Goal: Feedback & Contribution: Submit feedback/report problem

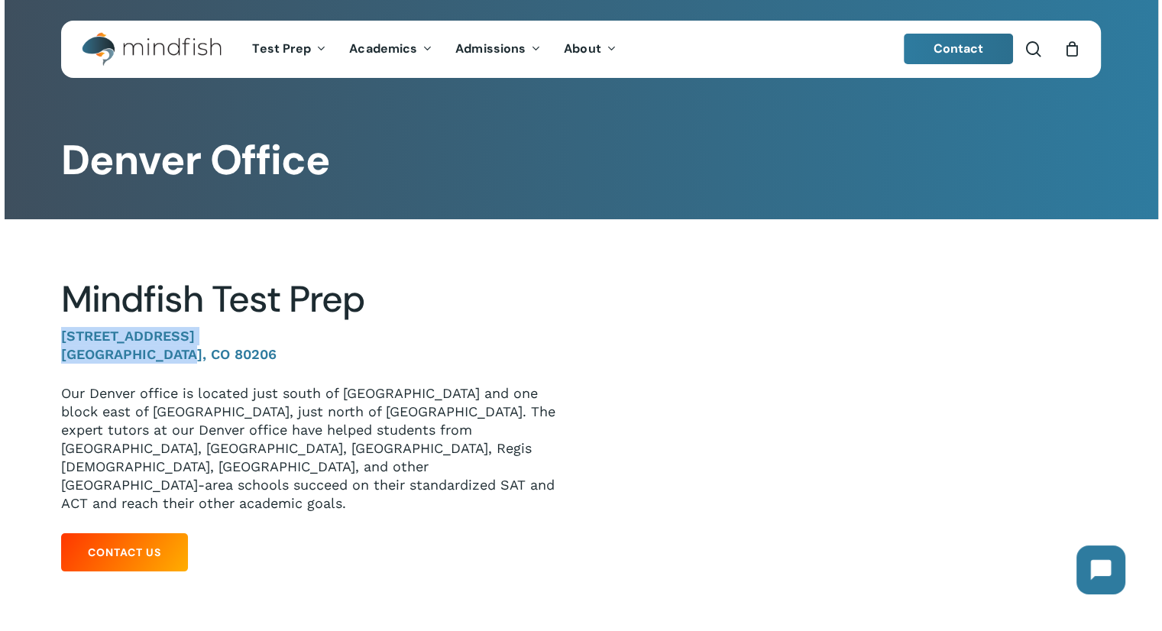
drag, startPoint x: 63, startPoint y: 335, endPoint x: 270, endPoint y: 357, distance: 208.1
click at [270, 357] on p "[STREET_ADDRESS]" at bounding box center [309, 355] width 496 height 57
copy p "1633 Fillmore St. #412 Denver, CO 80206"
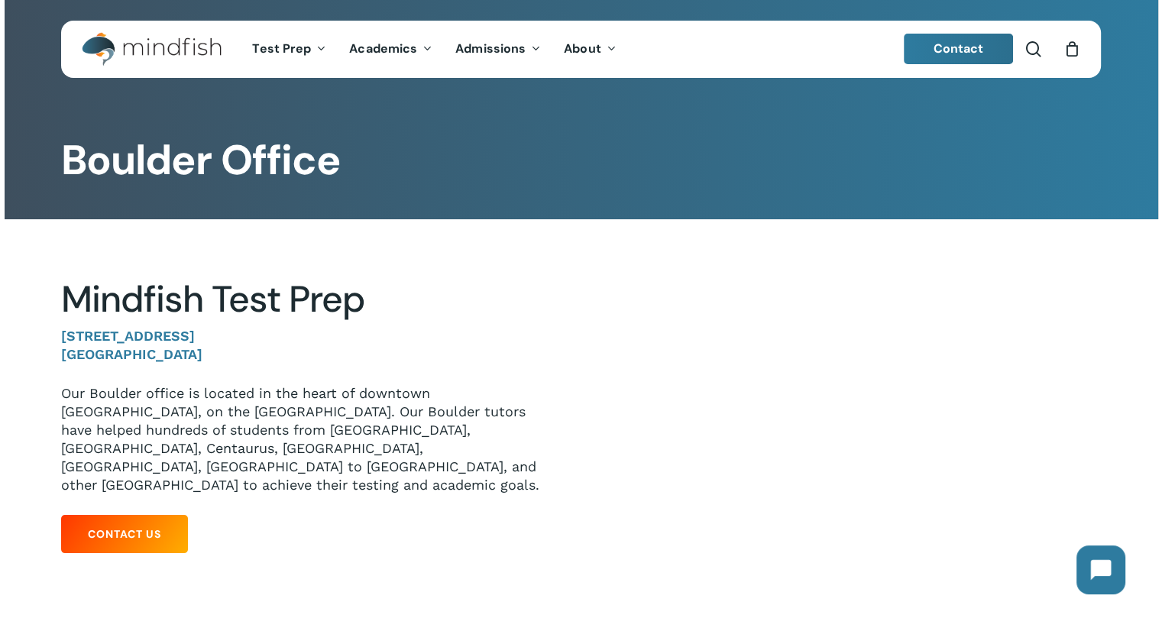
scroll to position [21, 0]
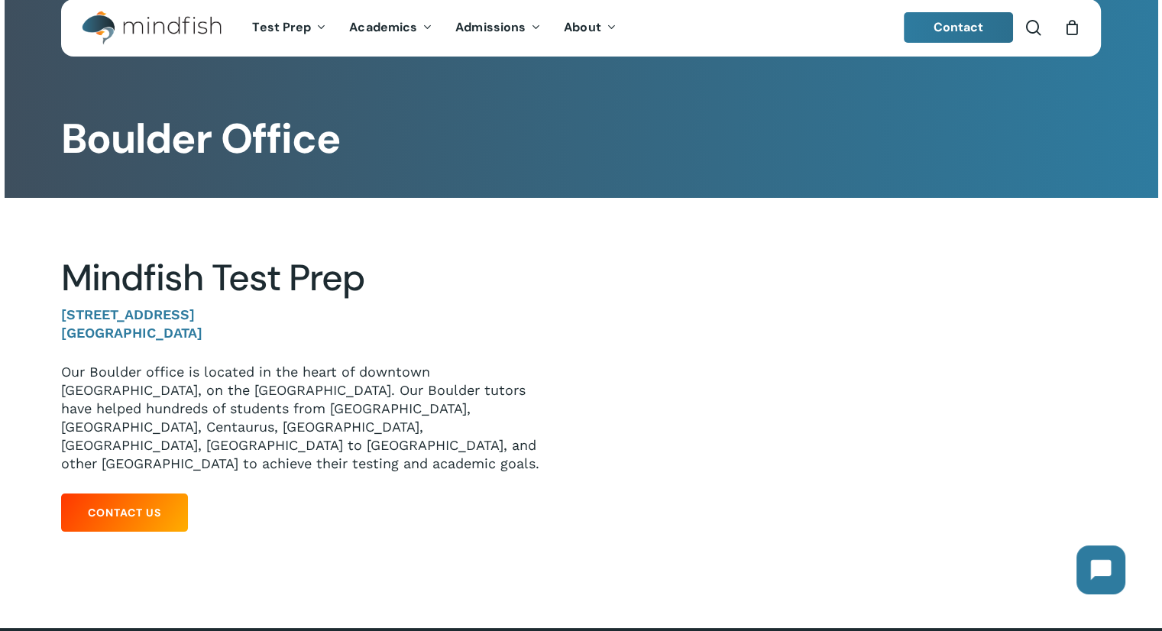
drag, startPoint x: 60, startPoint y: 315, endPoint x: 250, endPoint y: 331, distance: 190.8
click at [250, 331] on div "Mindfish Test Prep 1320 Pearl St. #108 Boulder, CO 80302 Our Boulder office is …" at bounding box center [309, 397] width 542 height 283
copy p "1320 Pearl St. #108 Boulder, CO 80302"
click at [429, 568] on div at bounding box center [580, 397] width 1039 height 399
click at [133, 474] on div "Mindfish Test Prep 1320 Pearl St. #108 Boulder, CO 80302 Our Boulder office is …" at bounding box center [309, 397] width 496 height 283
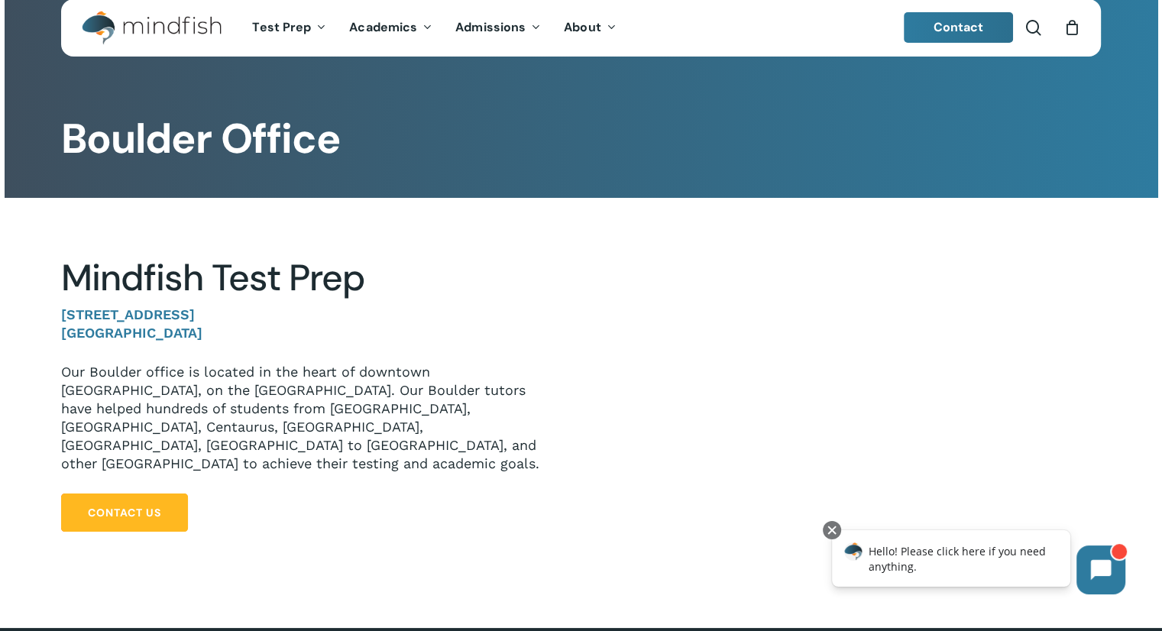
click at [134, 493] on link "Contact Us" at bounding box center [124, 512] width 127 height 38
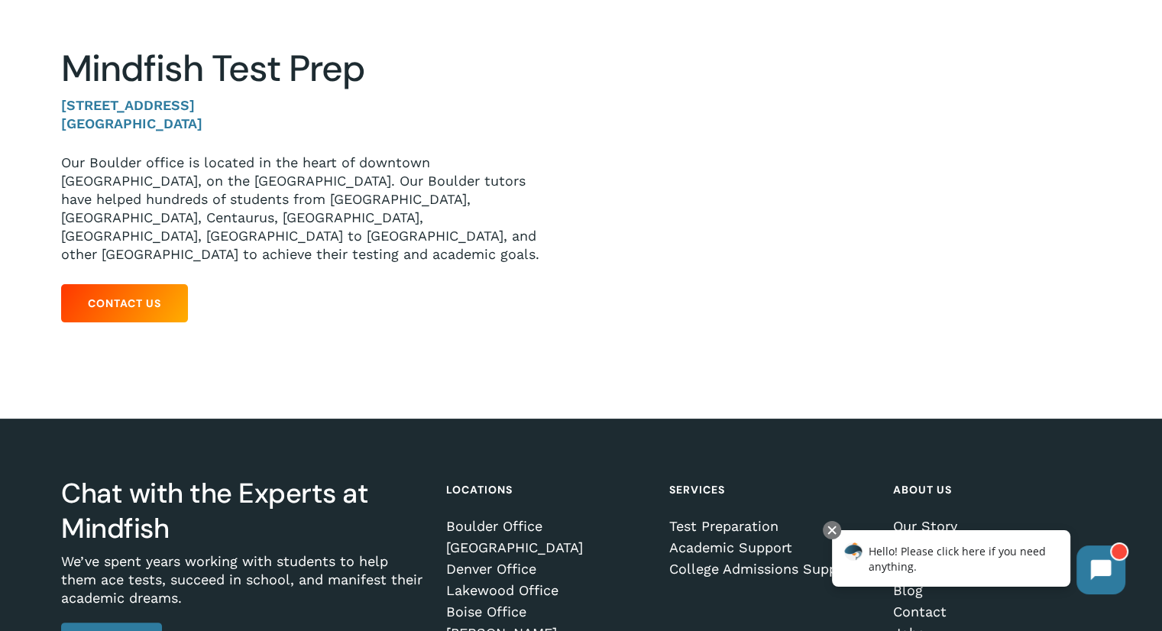
scroll to position [378, 0]
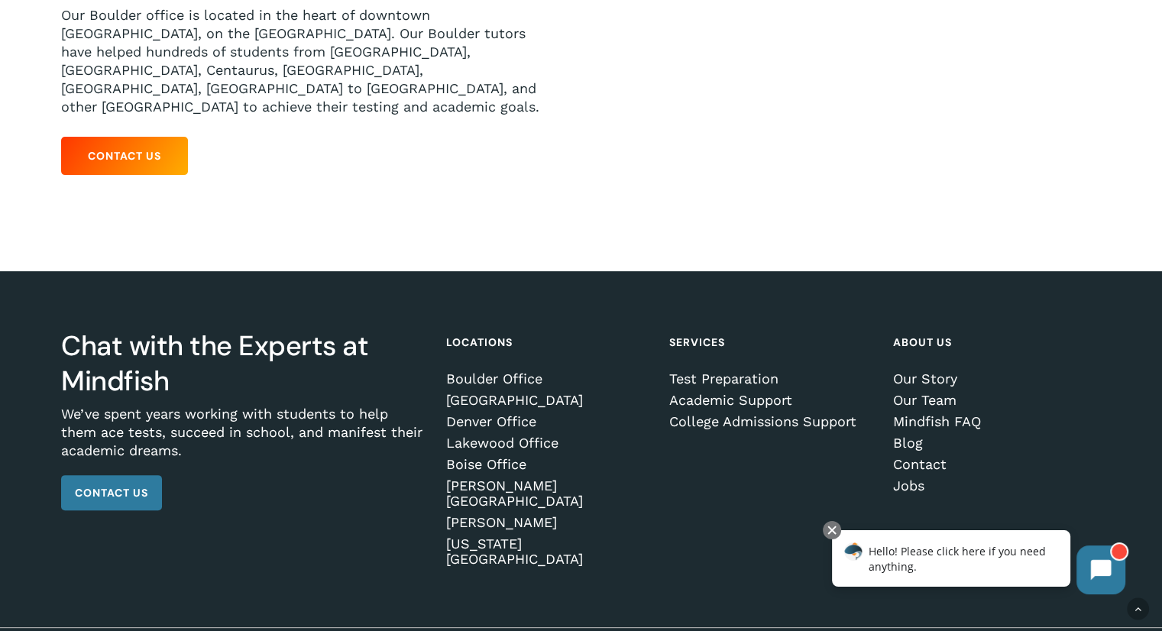
click at [929, 553] on span "Hello! Please click here if you need anything." at bounding box center [956, 559] width 177 height 30
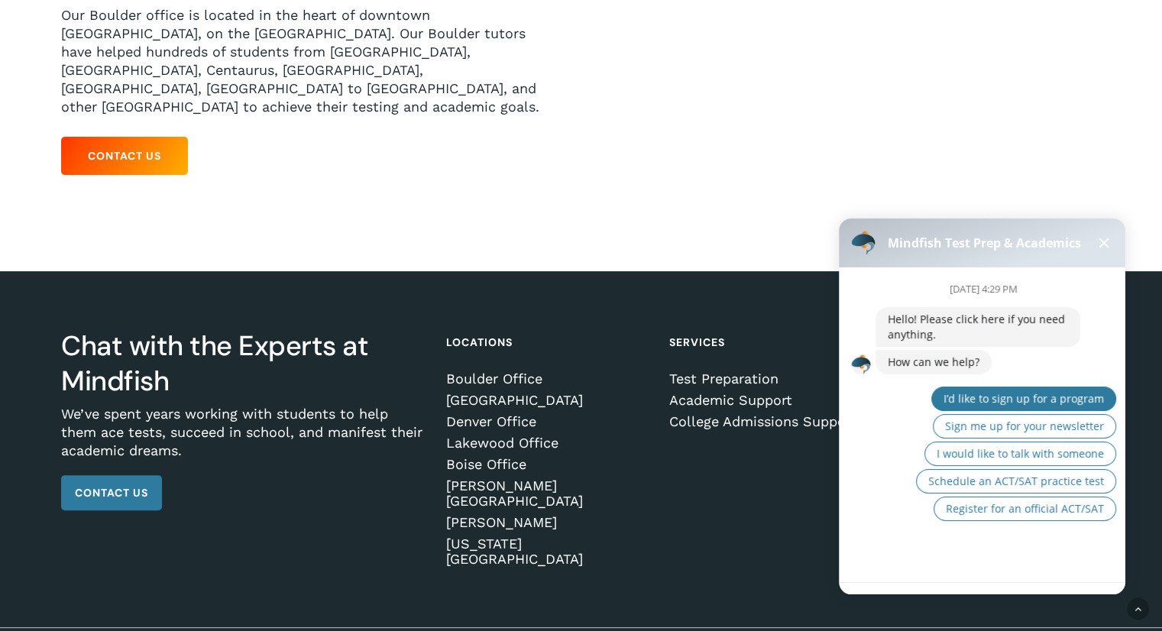
click at [992, 403] on span "I’d like to sign up for a program" at bounding box center [1023, 398] width 160 height 15
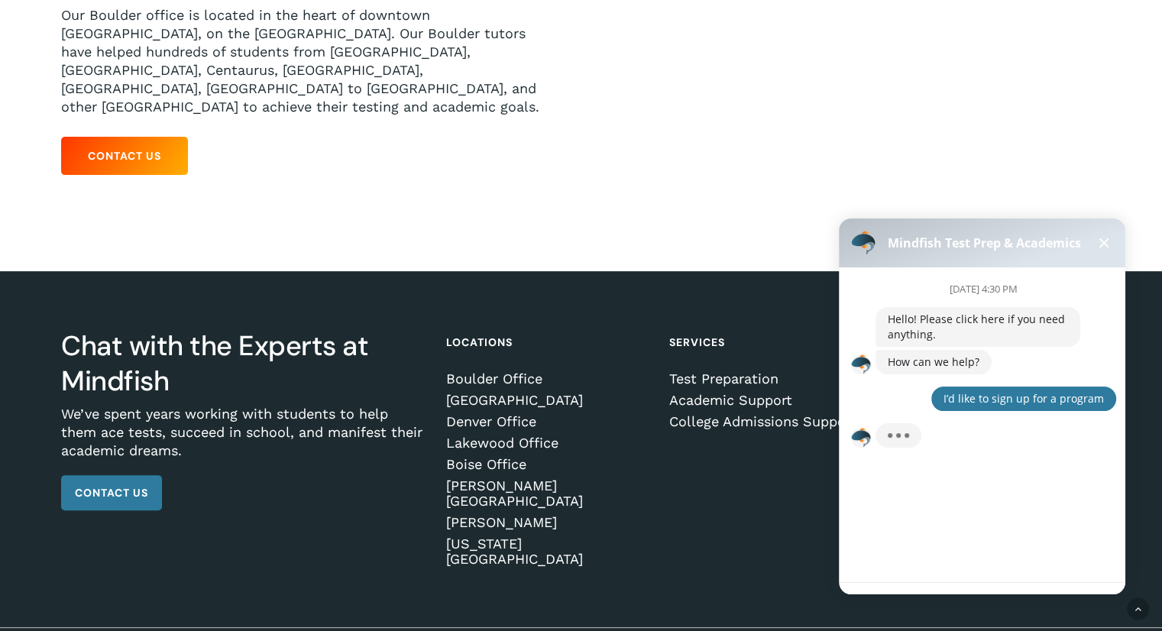
scroll to position [13, 0]
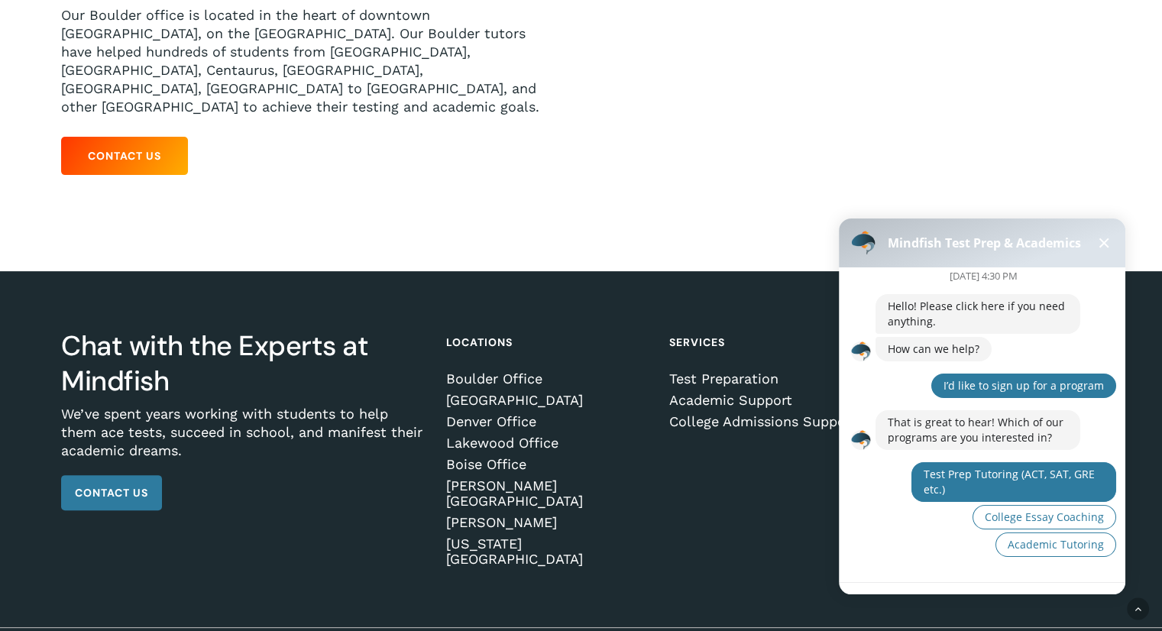
click at [994, 485] on button "Test Prep Tutoring (ACT, SAT, GRE etc.)" at bounding box center [1013, 482] width 205 height 40
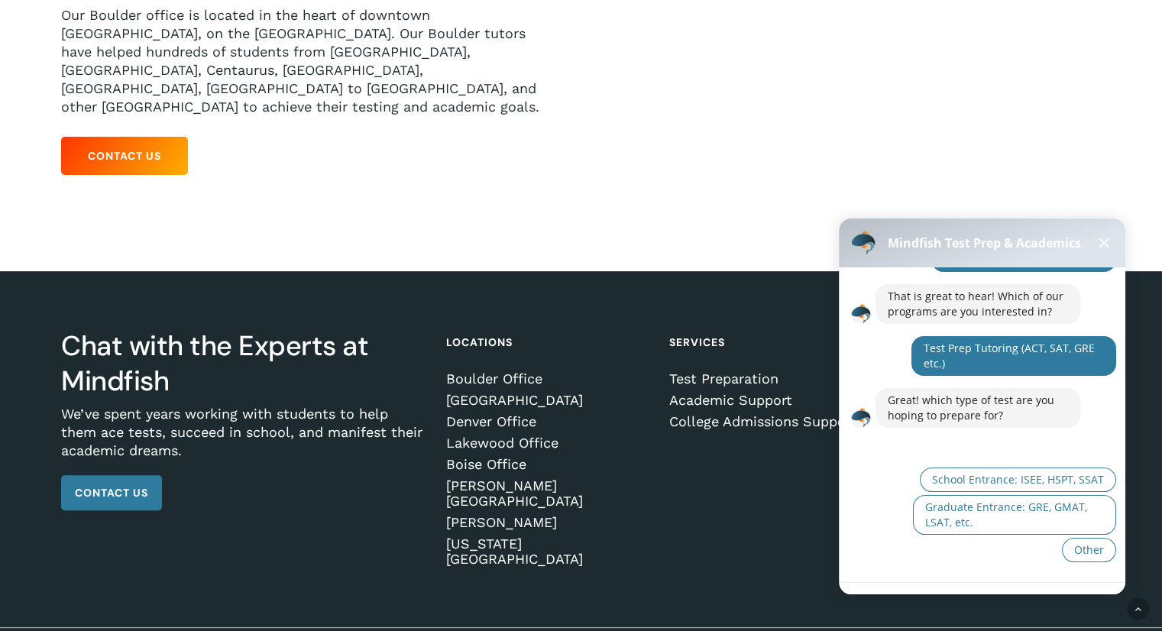
scroll to position [144, 0]
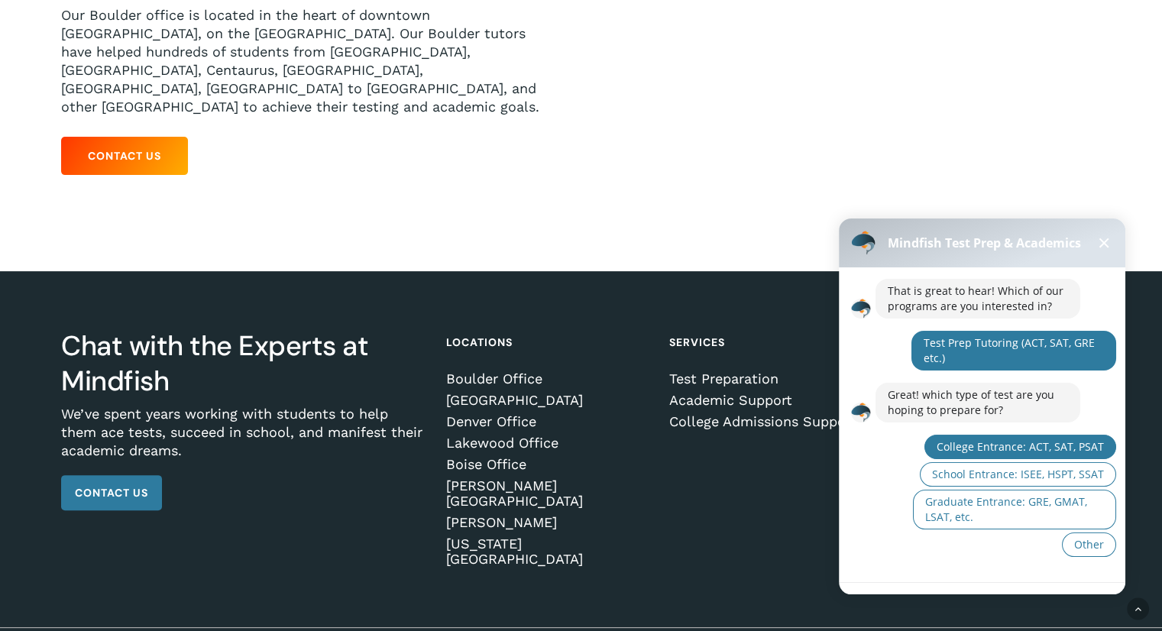
click at [1008, 446] on span "College Entrance: ACT, SAT, PSAT" at bounding box center [1019, 446] width 167 height 15
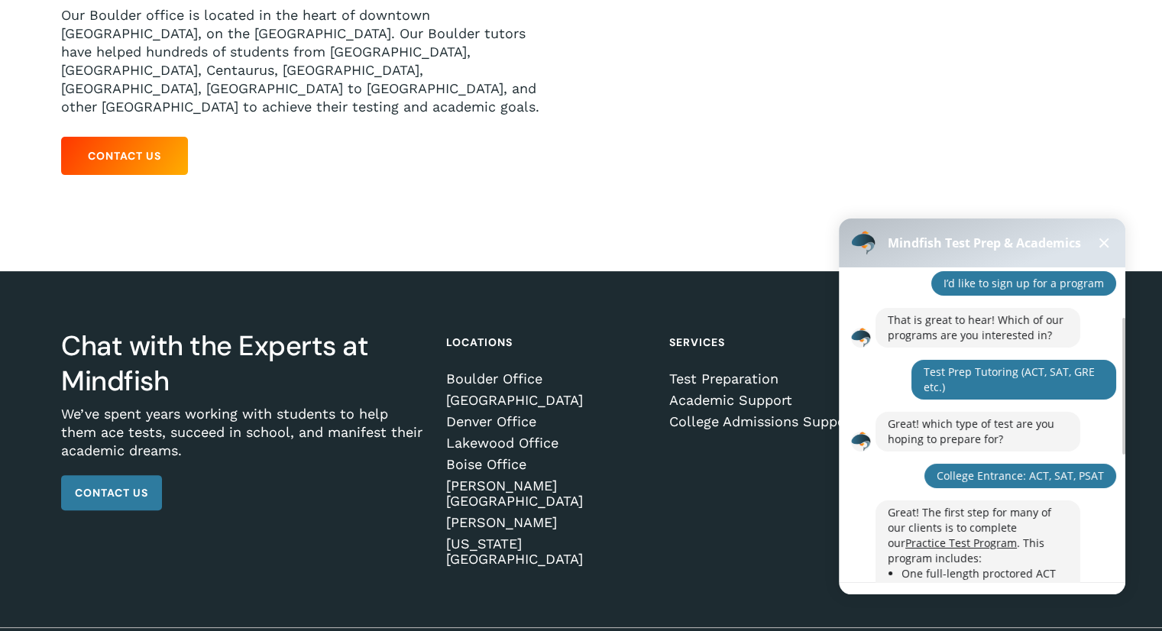
scroll to position [0, 0]
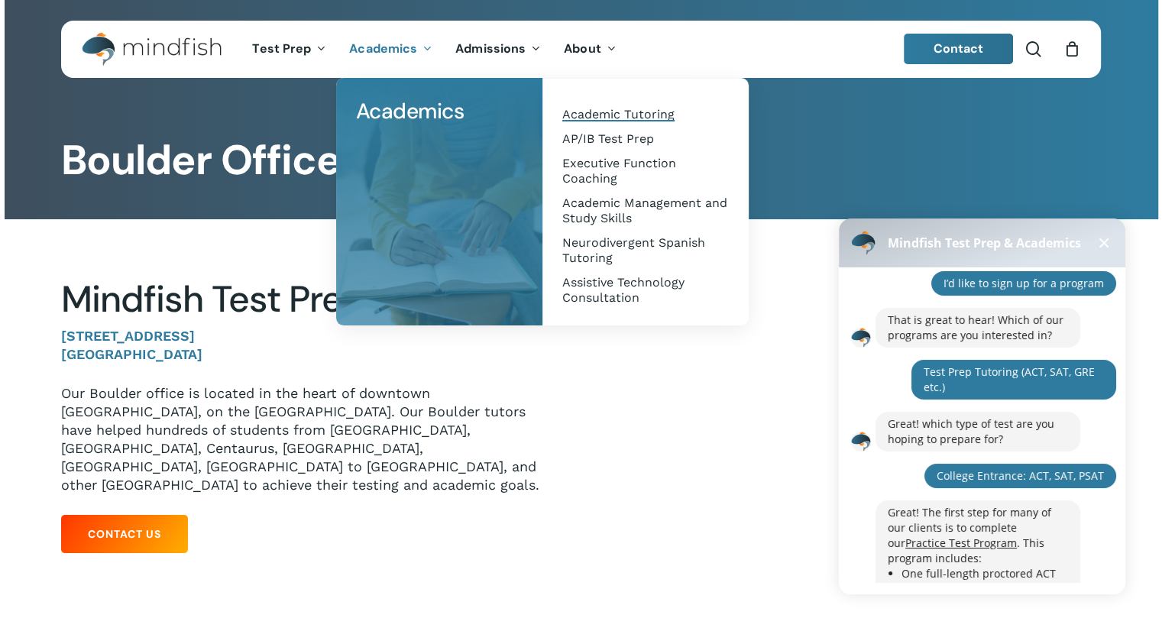
click at [638, 118] on span "Academic Tutoring" at bounding box center [618, 114] width 112 height 15
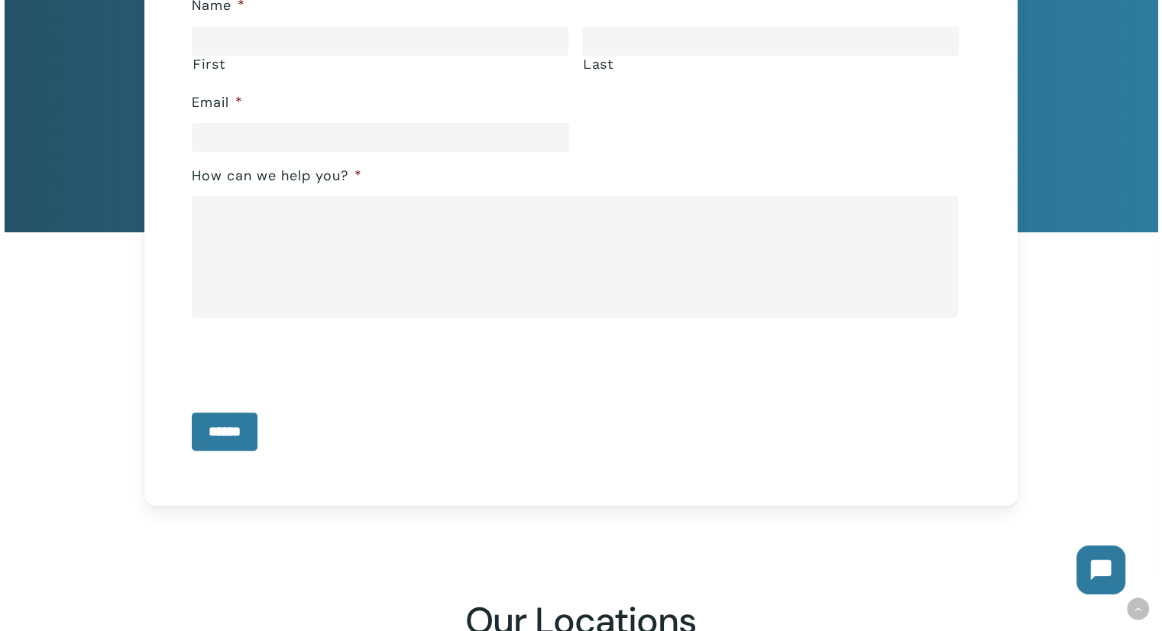
scroll to position [345, 0]
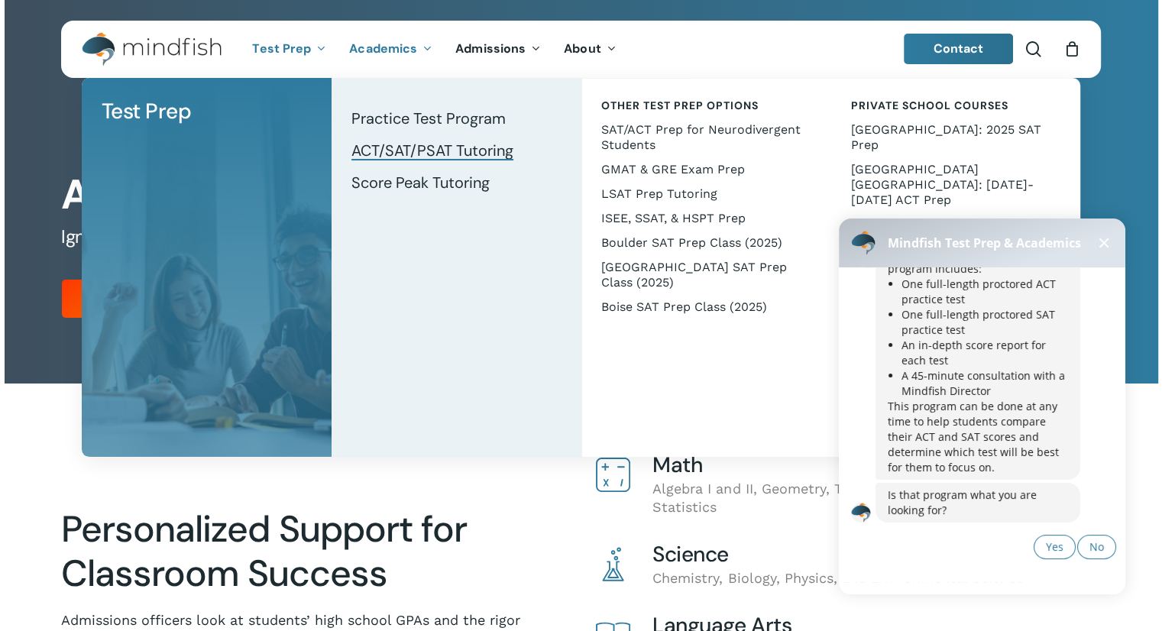
click at [391, 150] on span "ACT/SAT/PSAT Tutoring" at bounding box center [432, 151] width 162 height 20
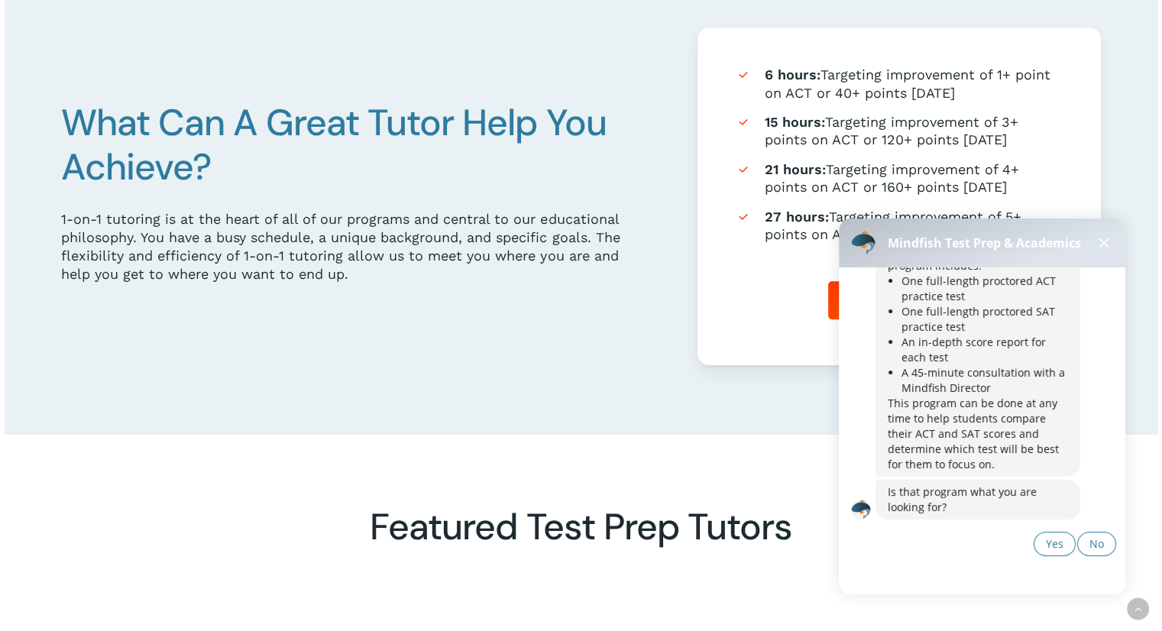
scroll to position [973, 0]
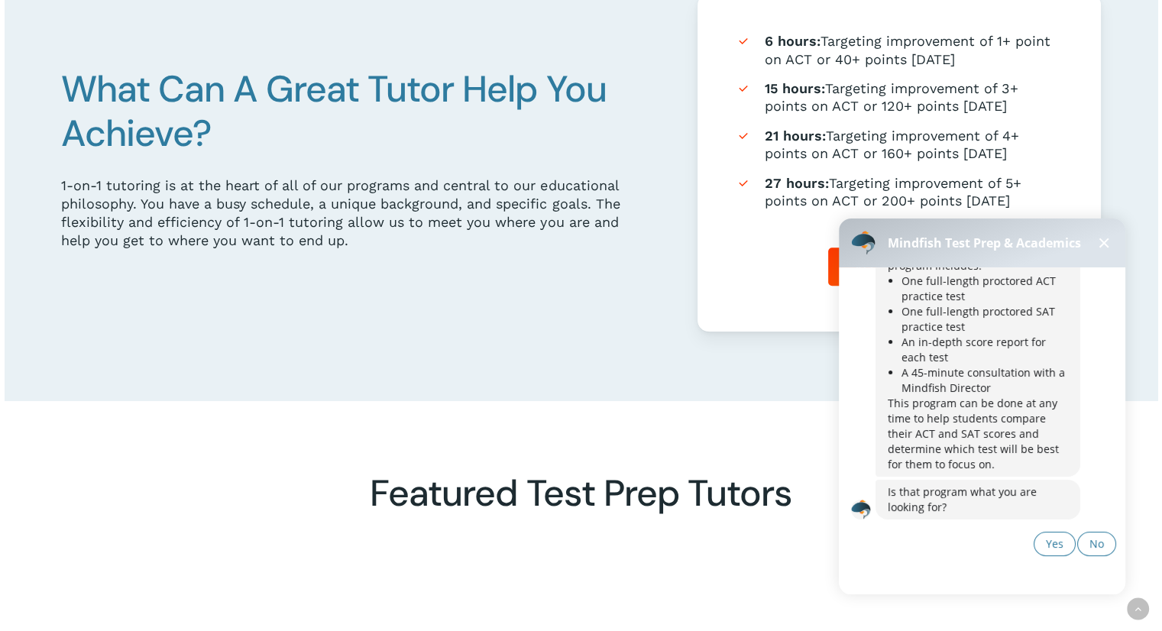
click at [1109, 246] on button at bounding box center [1103, 243] width 18 height 18
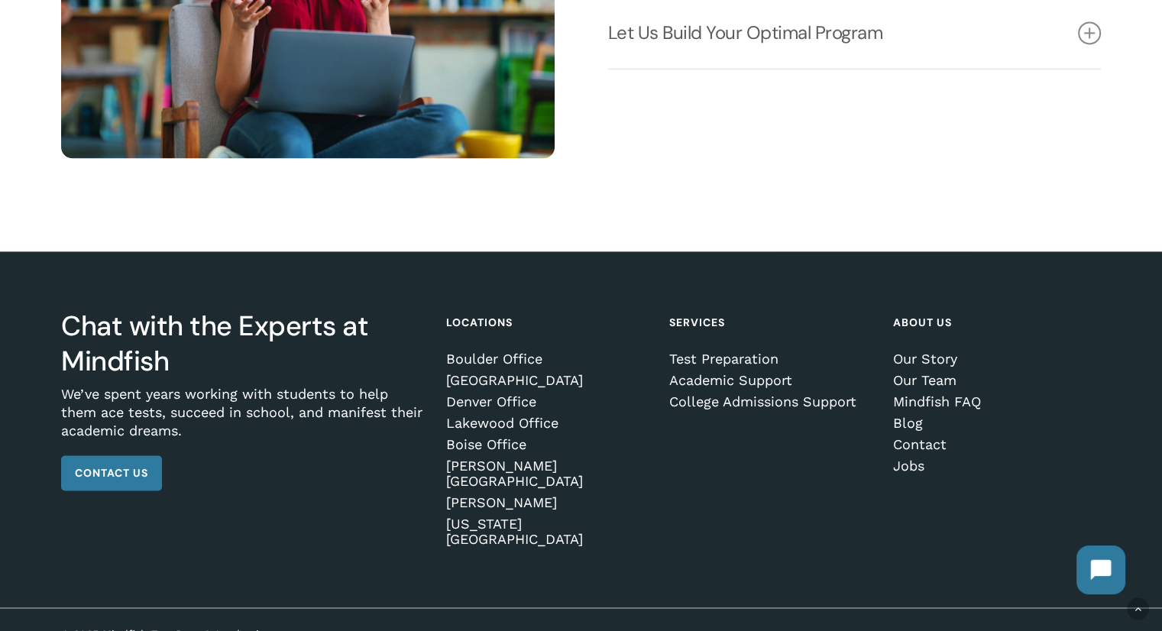
scroll to position [2230, 0]
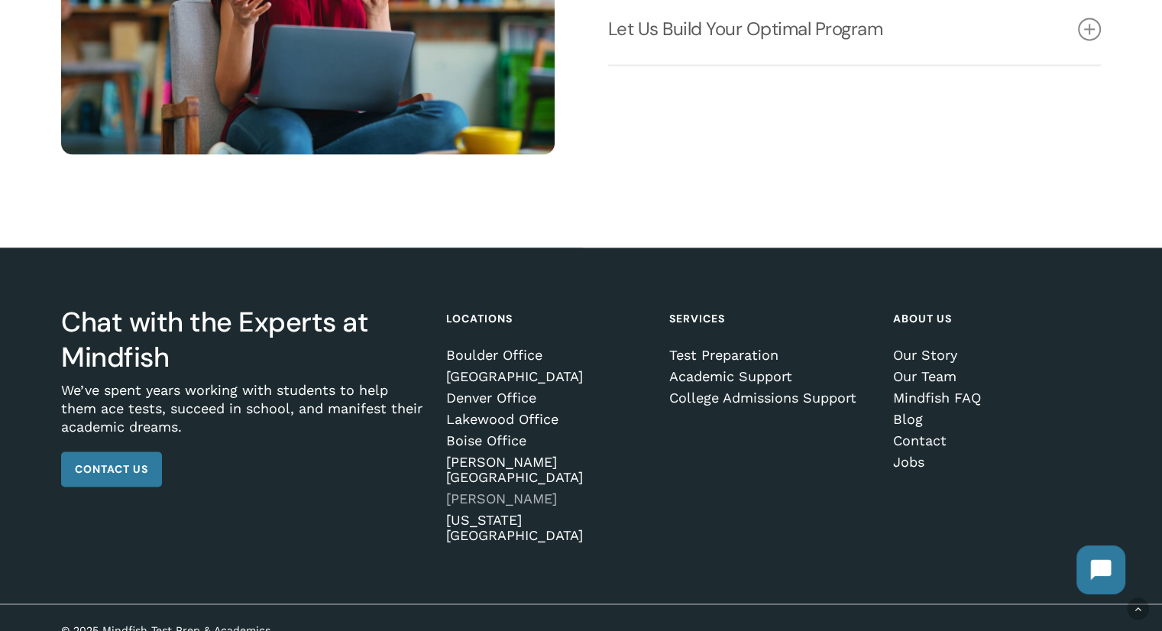
click at [561, 496] on link "[PERSON_NAME]" at bounding box center [547, 498] width 202 height 15
click at [491, 360] on link "Boulder Office" at bounding box center [547, 354] width 202 height 15
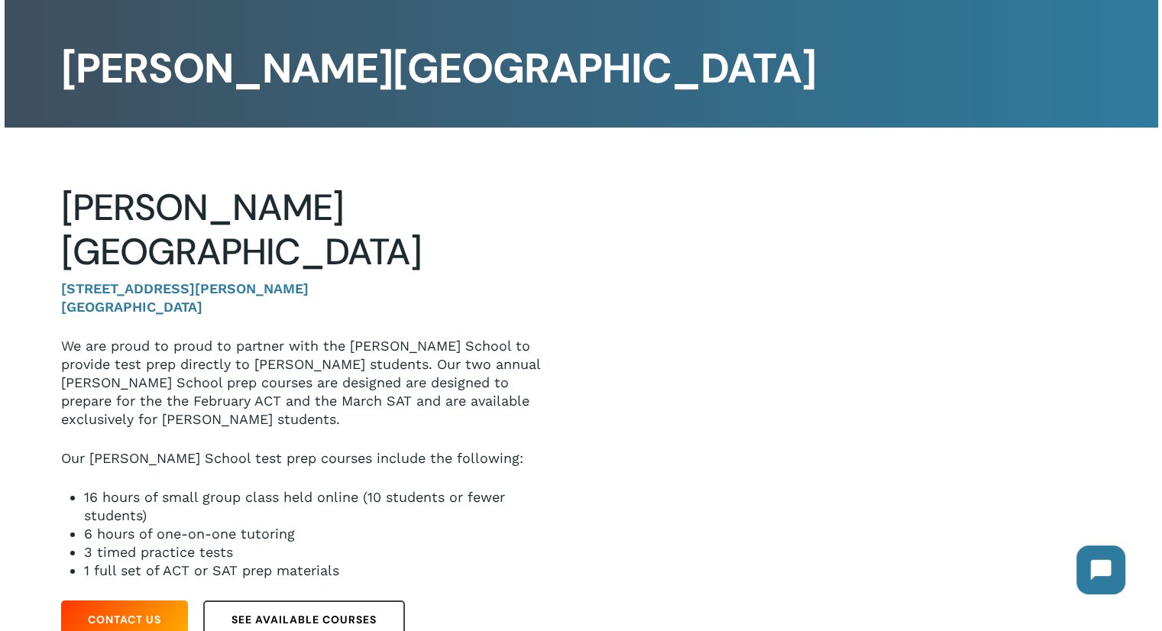
scroll to position [98, 0]
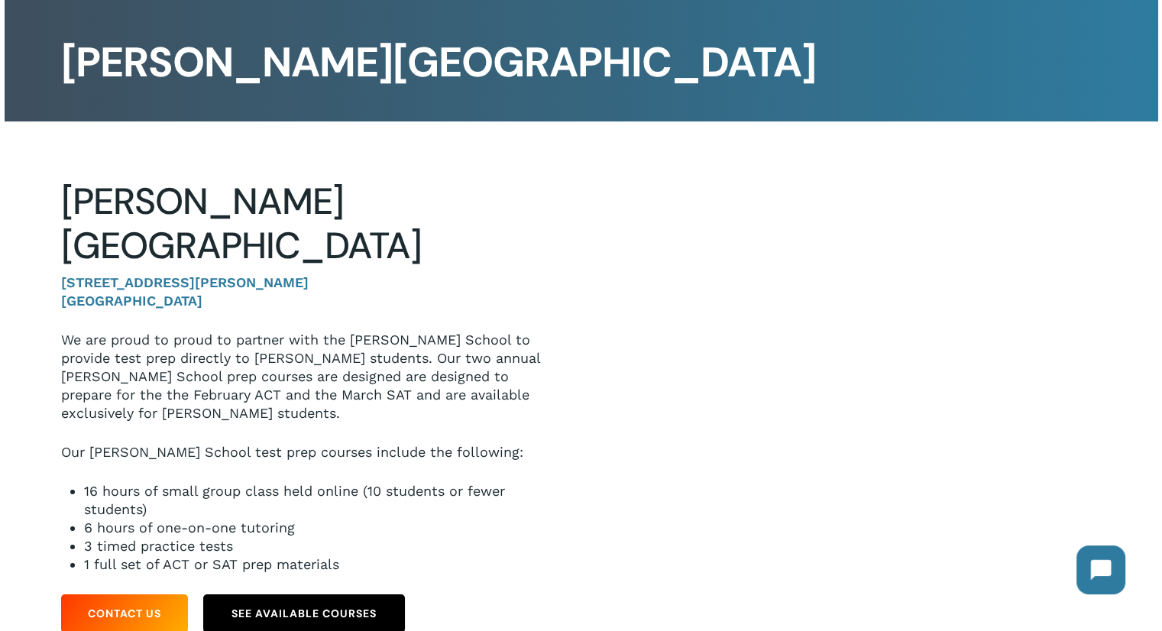
click at [362, 606] on span "See Available Courses" at bounding box center [303, 613] width 145 height 15
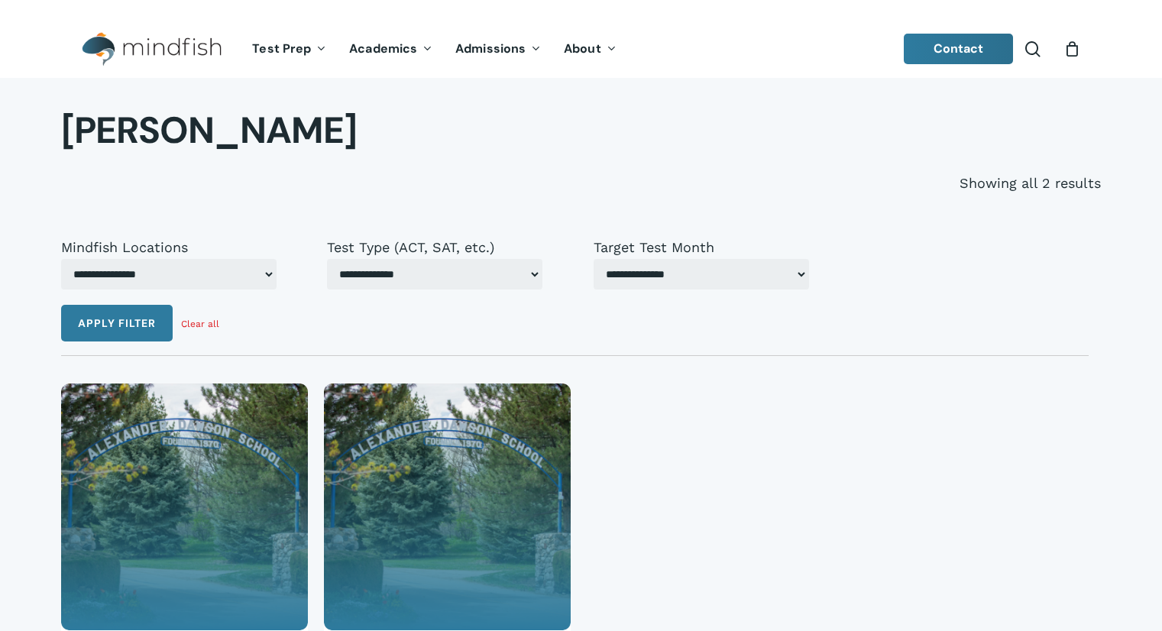
select select "***"
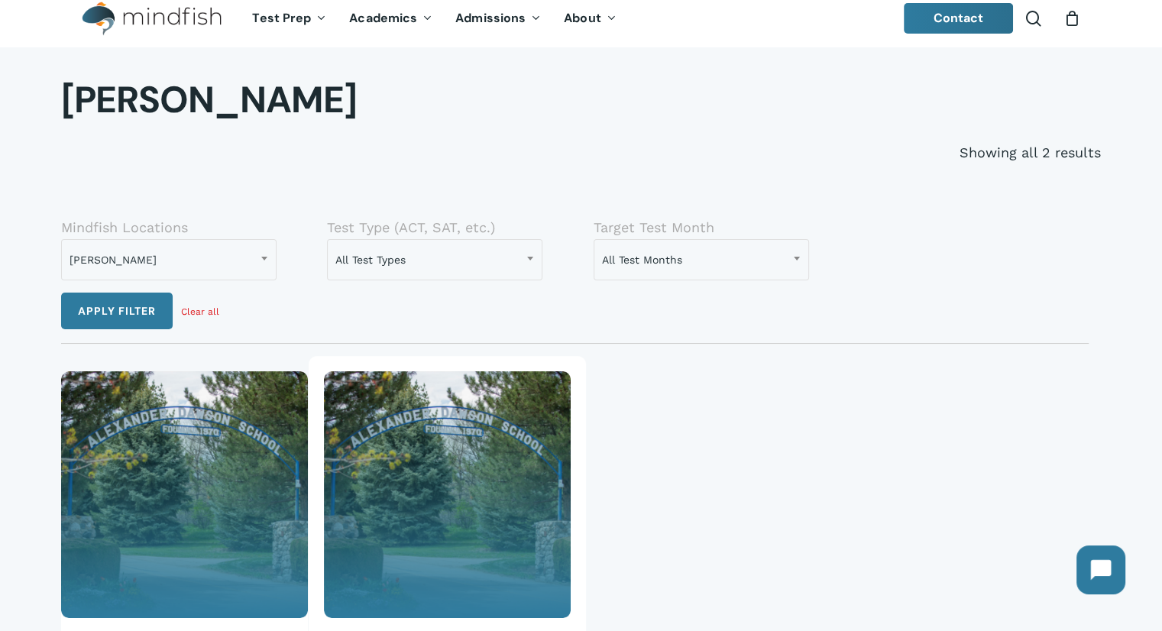
scroll to position [32, 0]
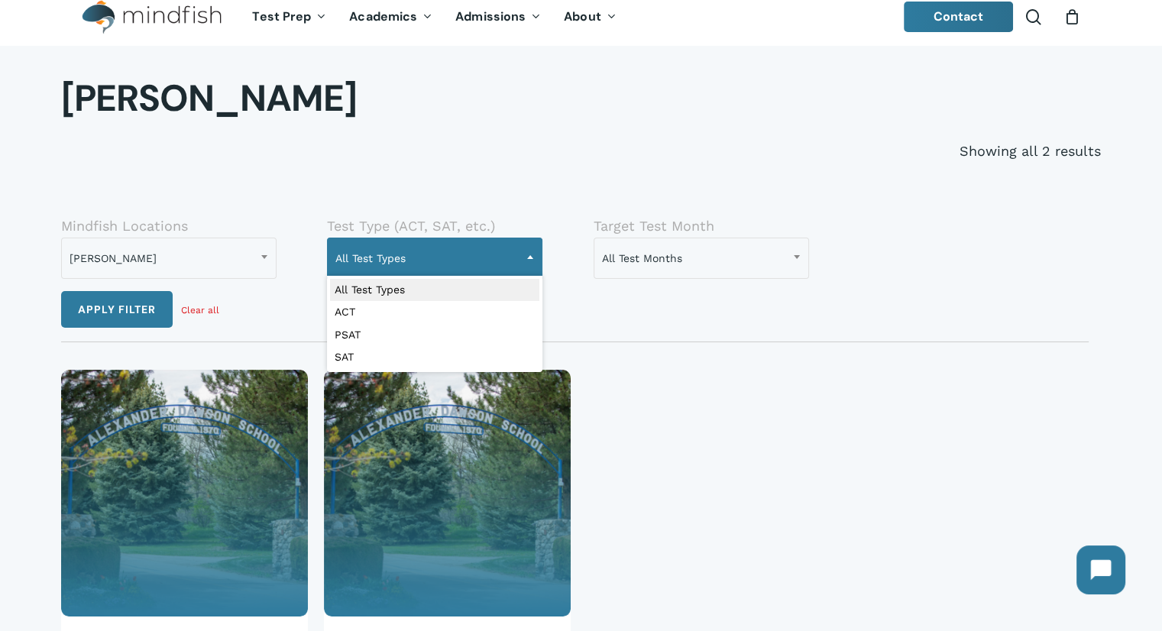
click at [419, 260] on span "All Test Types" at bounding box center [435, 258] width 214 height 32
click at [406, 254] on span "ACT" at bounding box center [435, 258] width 214 height 32
select select "***"
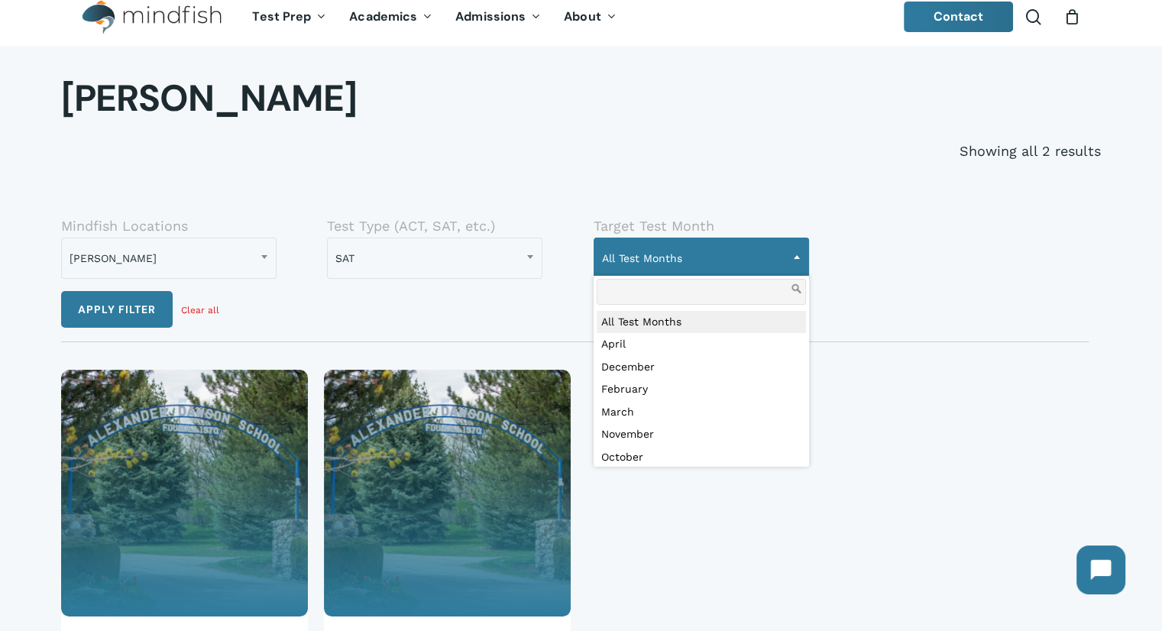
click at [626, 259] on span "All Test Months" at bounding box center [701, 258] width 214 height 32
select select "***"
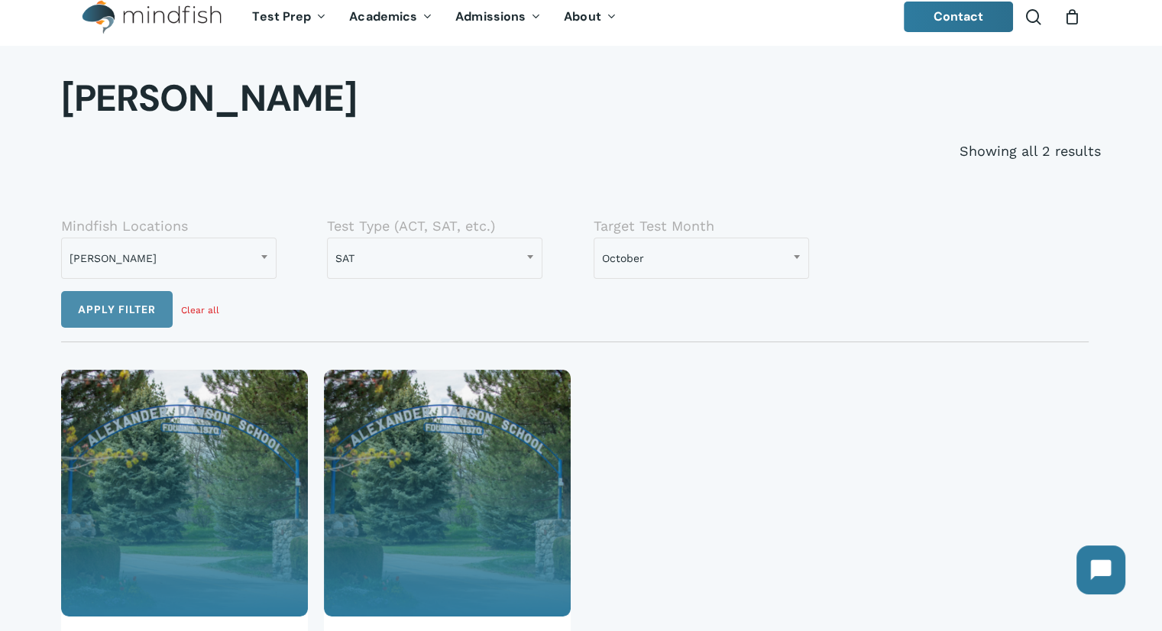
click at [156, 309] on button "Apply filter" at bounding box center [116, 309] width 111 height 37
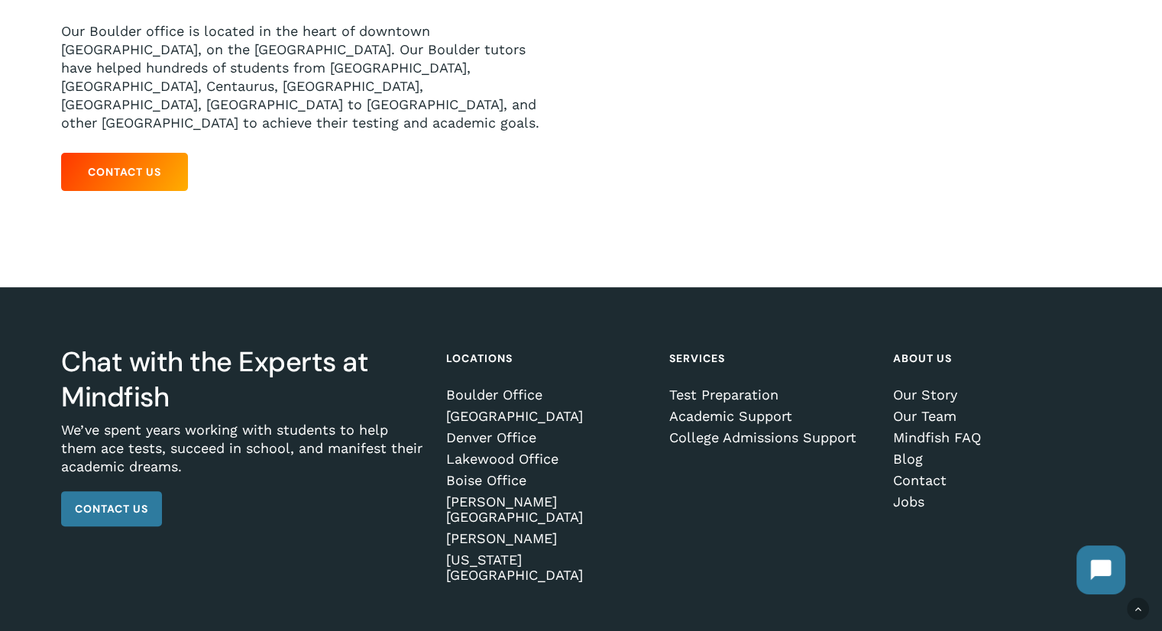
scroll to position [378, 0]
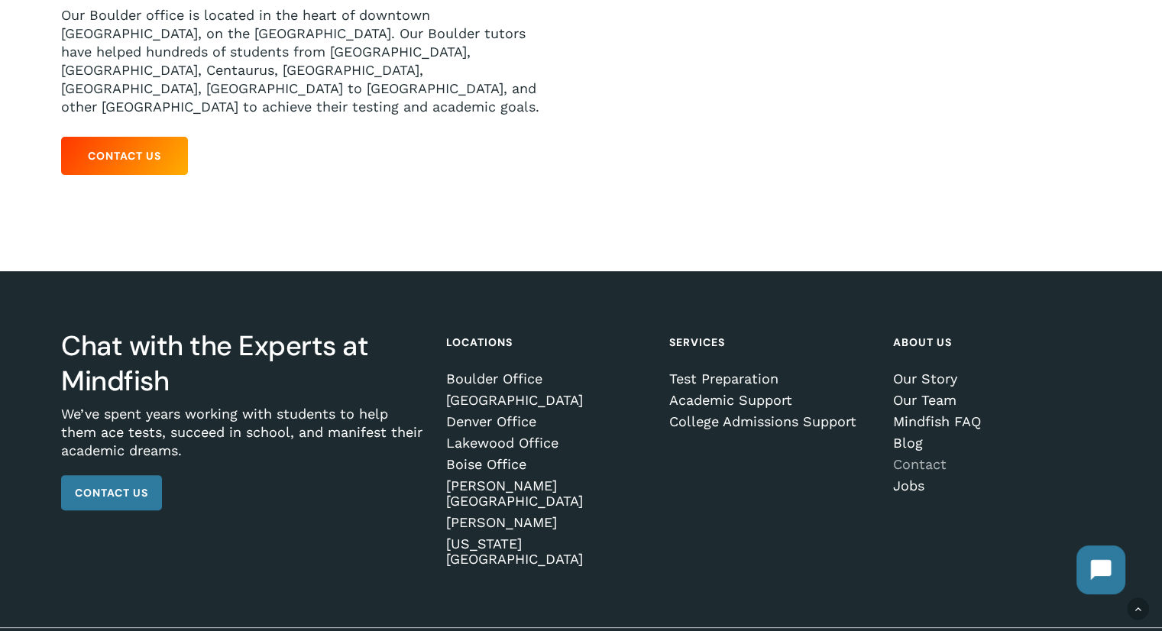
click at [935, 457] on link "Contact" at bounding box center [994, 464] width 202 height 15
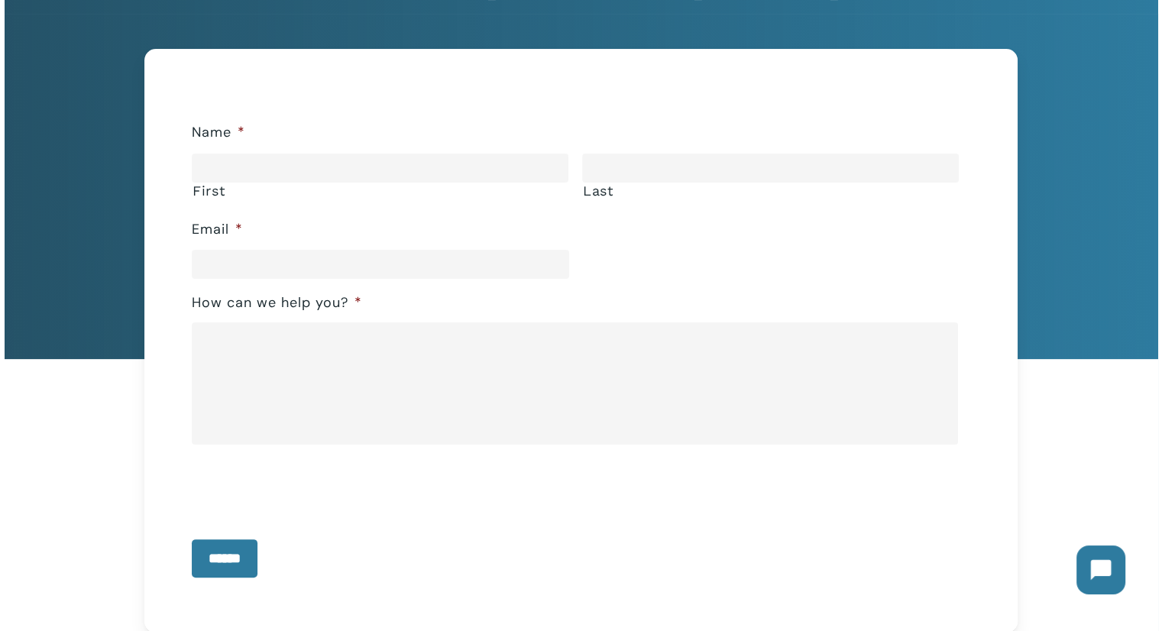
scroll to position [214, 0]
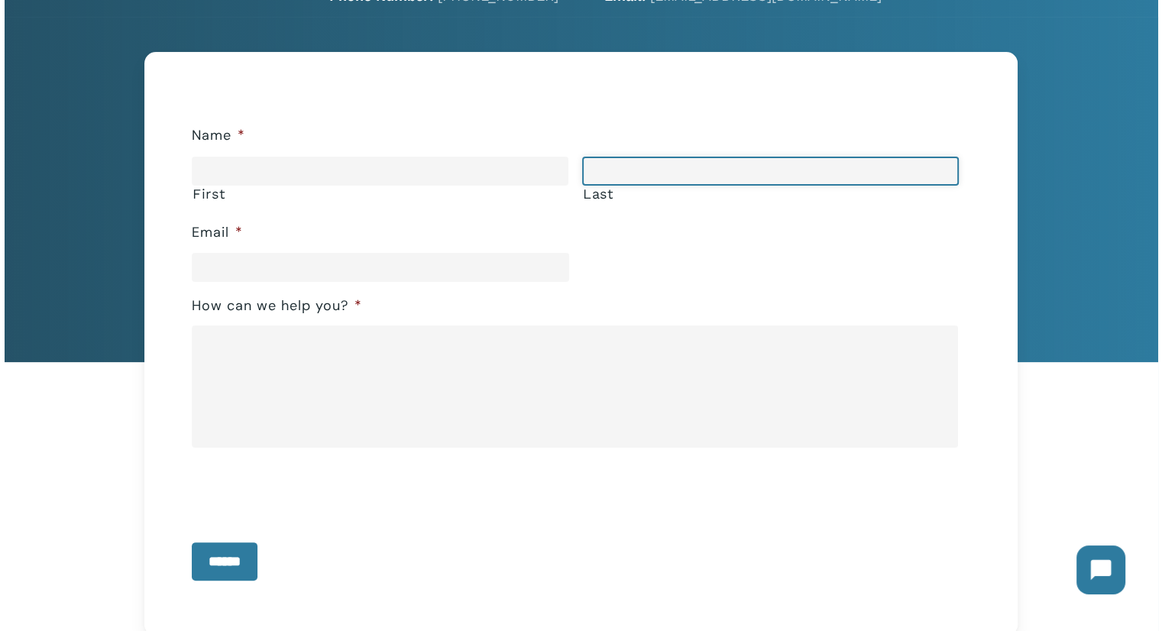
click at [678, 163] on input "Last" at bounding box center [770, 171] width 376 height 29
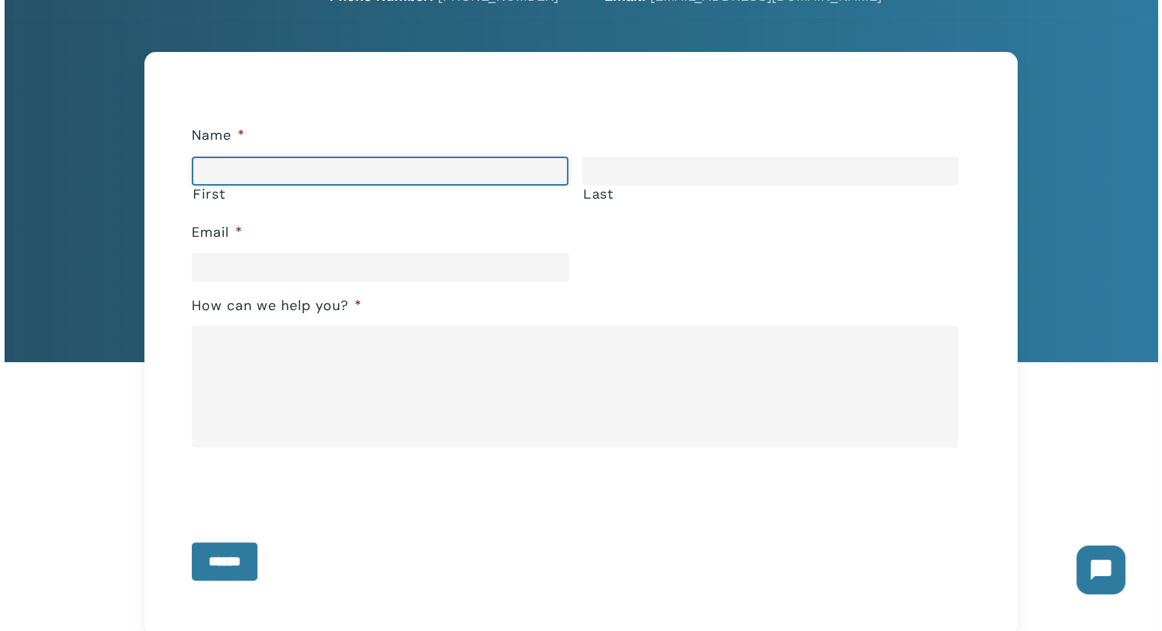
click at [339, 172] on input "First" at bounding box center [380, 171] width 376 height 29
type input "*"
type input "*****"
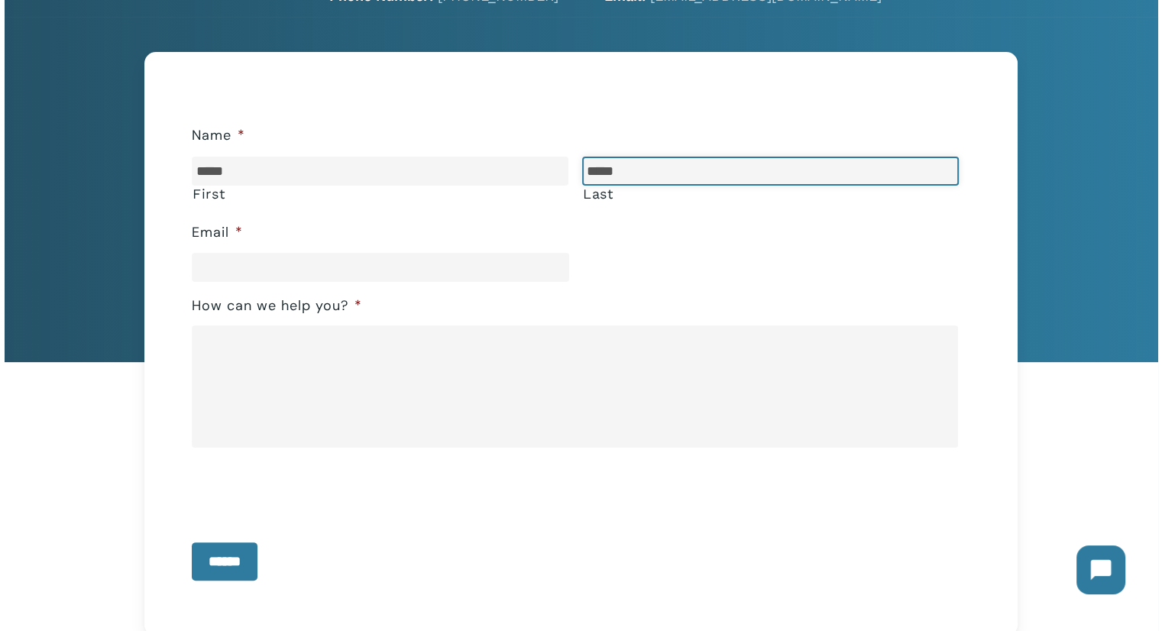
type input "*****"
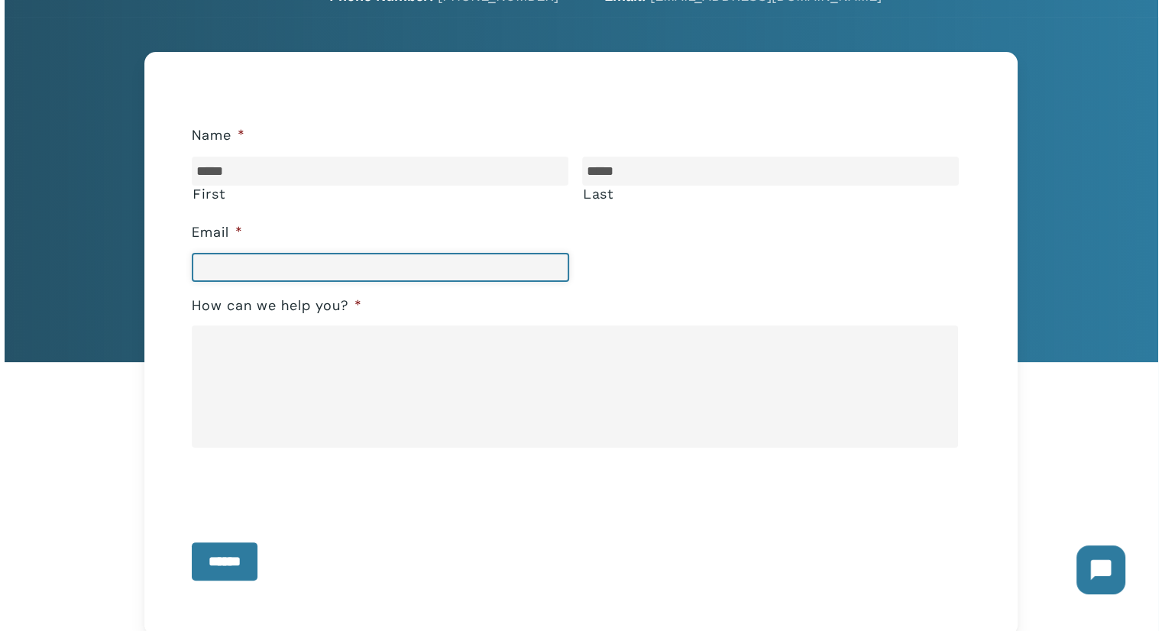
click at [270, 260] on input "Email *" at bounding box center [380, 267] width 376 height 29
type input "**********"
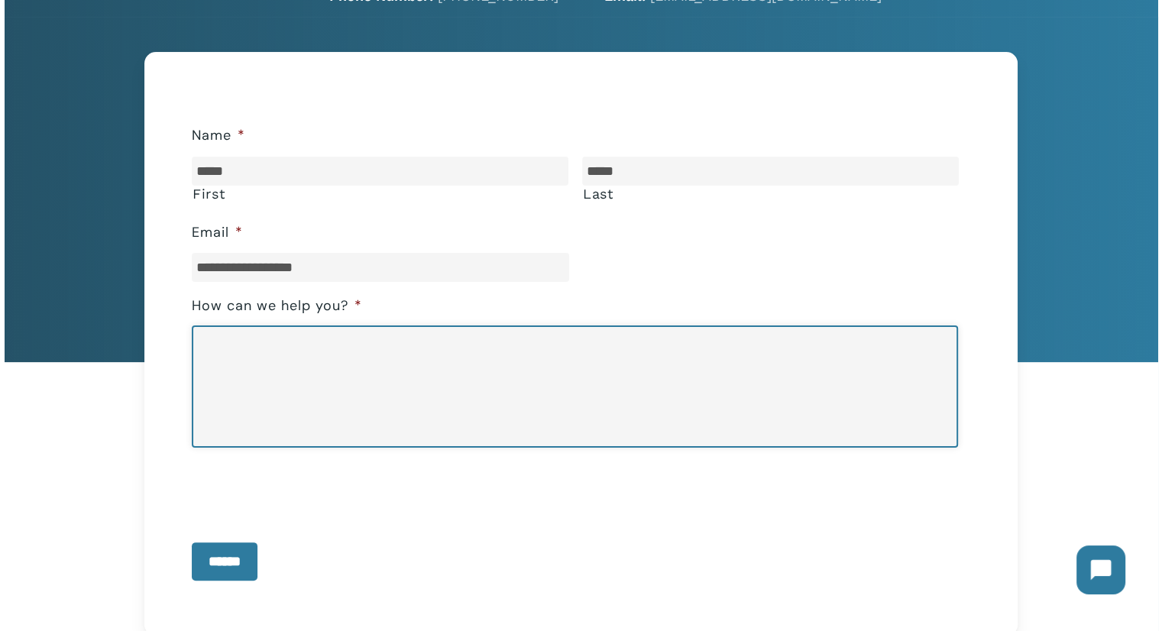
click at [348, 431] on textarea "How can we help you? *" at bounding box center [575, 386] width 766 height 122
type textarea "**********"
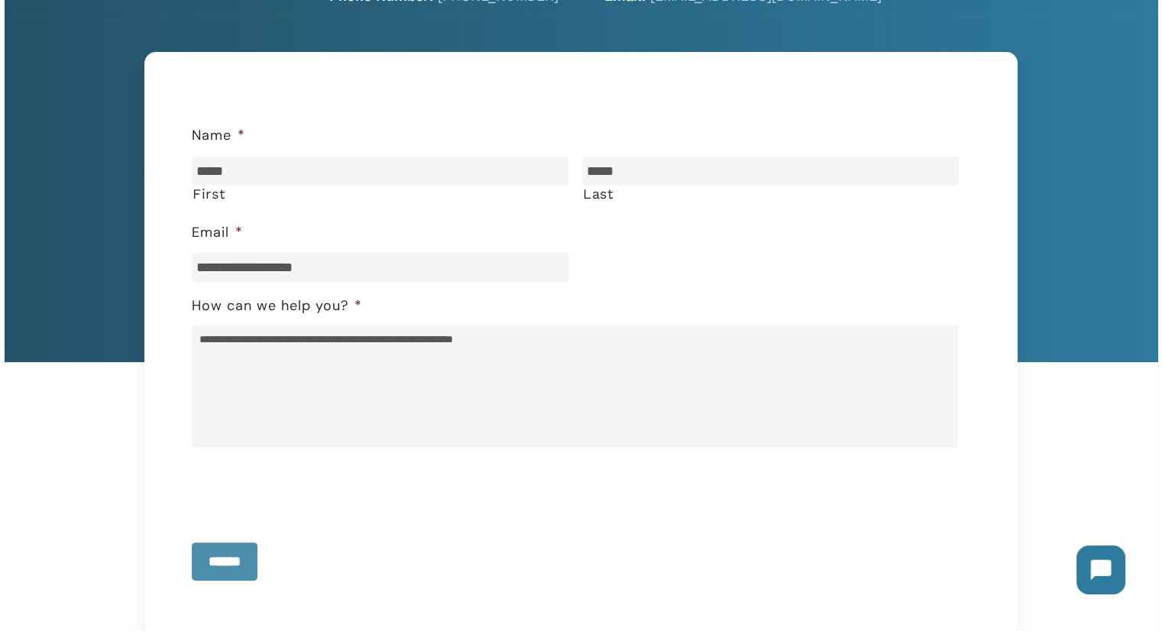
click at [202, 556] on input "******" at bounding box center [225, 561] width 66 height 38
